Goal: Check status

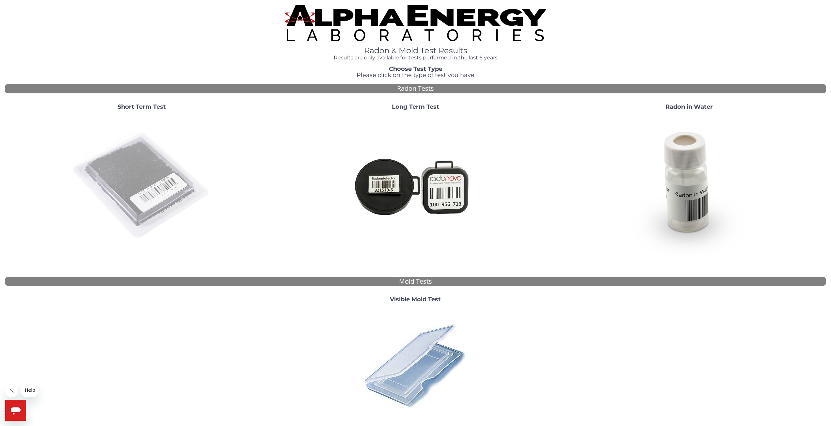
click at [142, 185] on img at bounding box center [141, 186] width 140 height 140
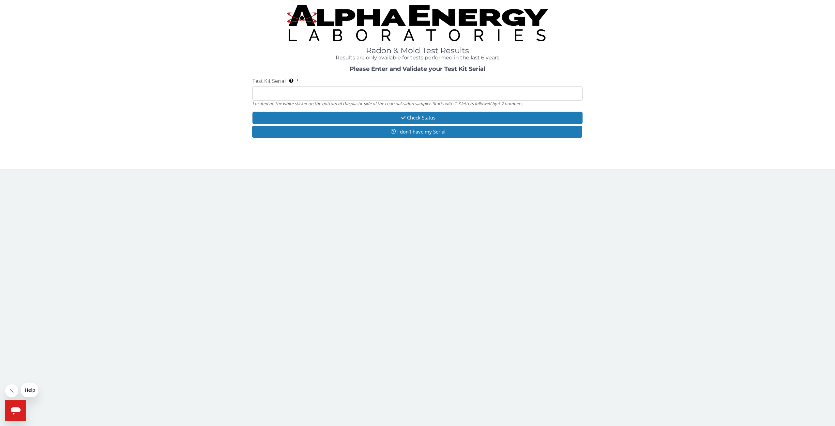
click at [330, 96] on input "Test Kit Serial Located on the white sticker on the bottom of the plastic side …" at bounding box center [418, 93] width 330 height 14
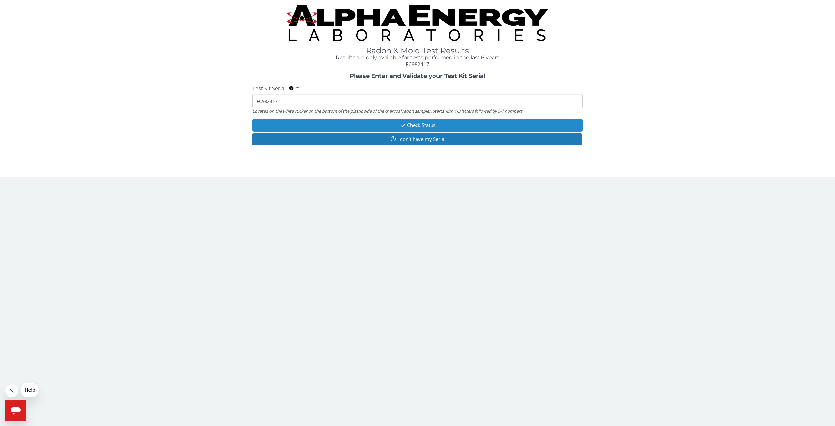
type input "FC982417"
click at [422, 125] on button "Check Status" at bounding box center [418, 125] width 330 height 12
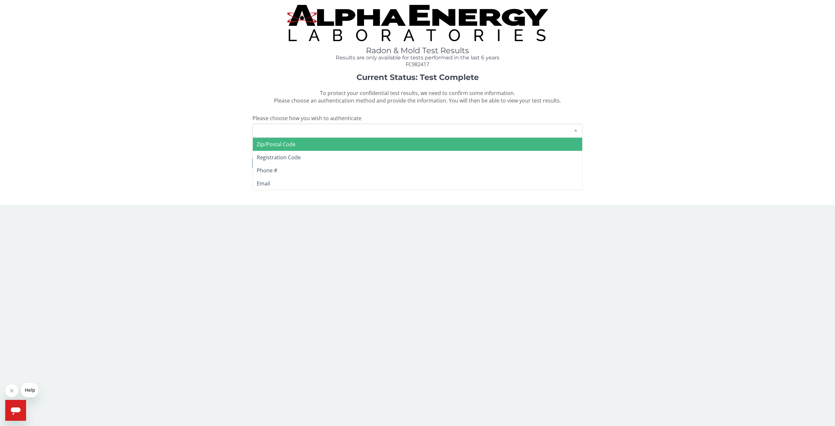
click at [325, 129] on div "Please make a selection" at bounding box center [418, 131] width 330 height 14
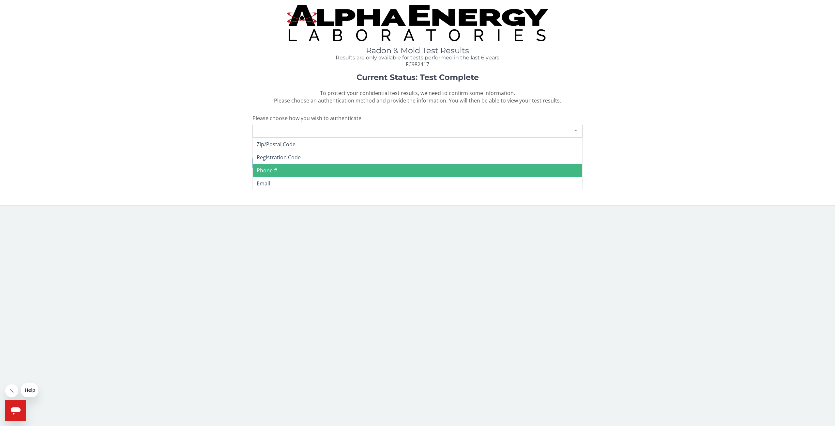
click at [289, 168] on span "Phone #" at bounding box center [418, 170] width 330 height 13
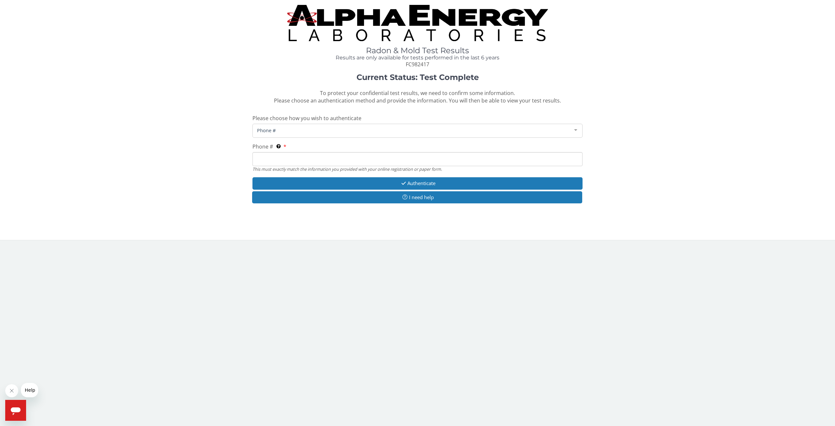
click at [293, 161] on input "Phone # This must exactly match the information you provided with your online r…" at bounding box center [418, 159] width 330 height 14
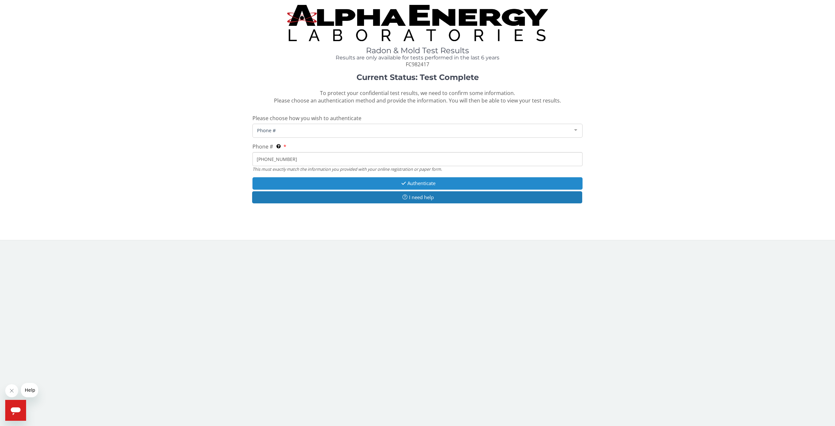
type input "[PHONE_NUMBER]"
click at [419, 183] on button "Authenticate" at bounding box center [418, 183] width 330 height 12
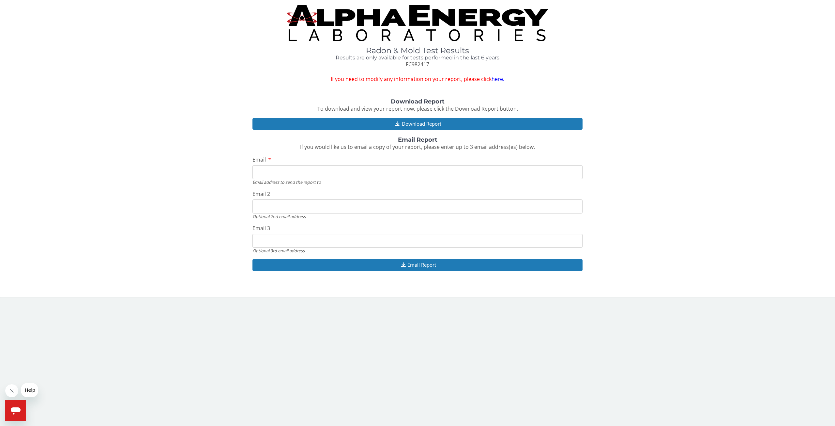
click at [425, 174] on input "Email" at bounding box center [418, 172] width 330 height 14
type input "[EMAIL_ADDRESS][DOMAIN_NAME]"
click at [422, 263] on button "Email Report" at bounding box center [418, 265] width 330 height 12
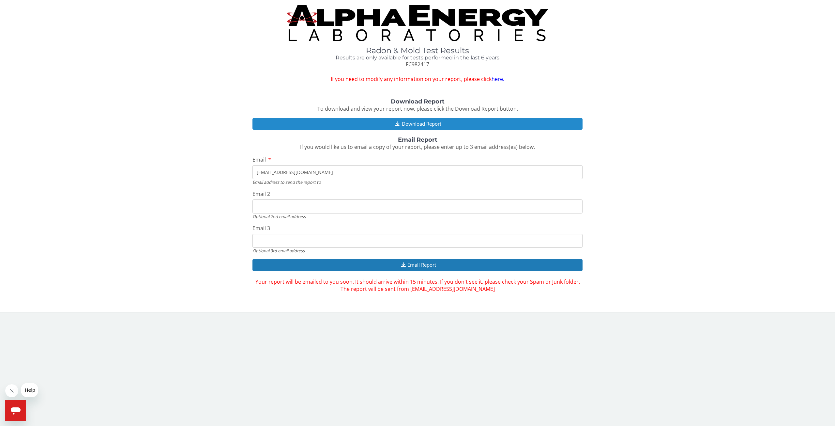
click at [419, 122] on button "Download Report" at bounding box center [418, 124] width 330 height 12
